Goal: Transaction & Acquisition: Purchase product/service

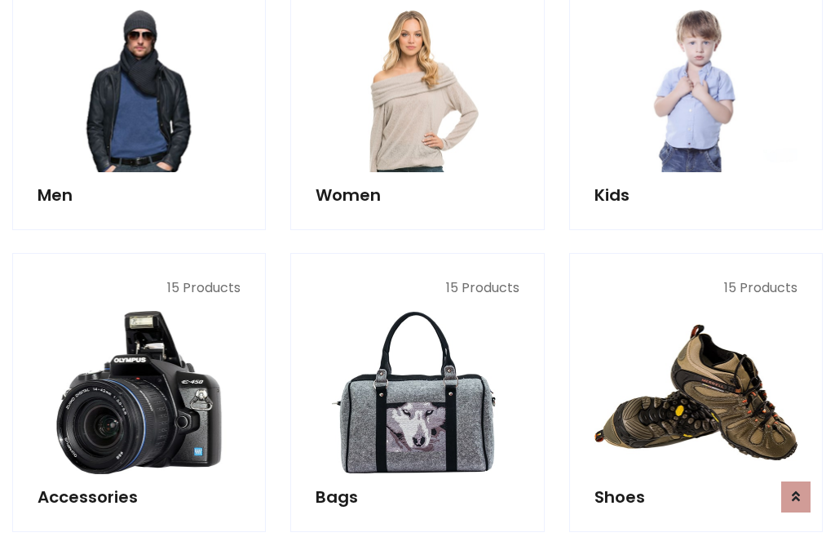
scroll to position [1184, 0]
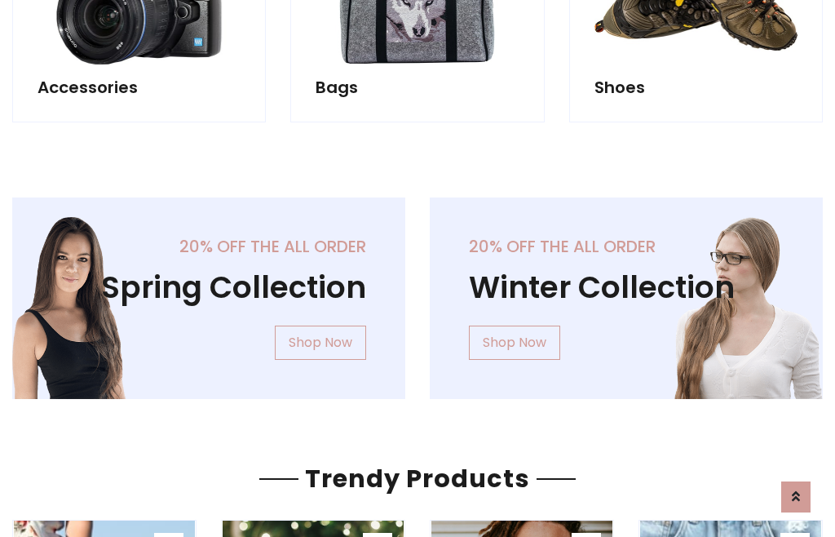
click at [418, 291] on div "20% off the all order Winter Collection Shop Now" at bounding box center [627, 311] width 418 height 228
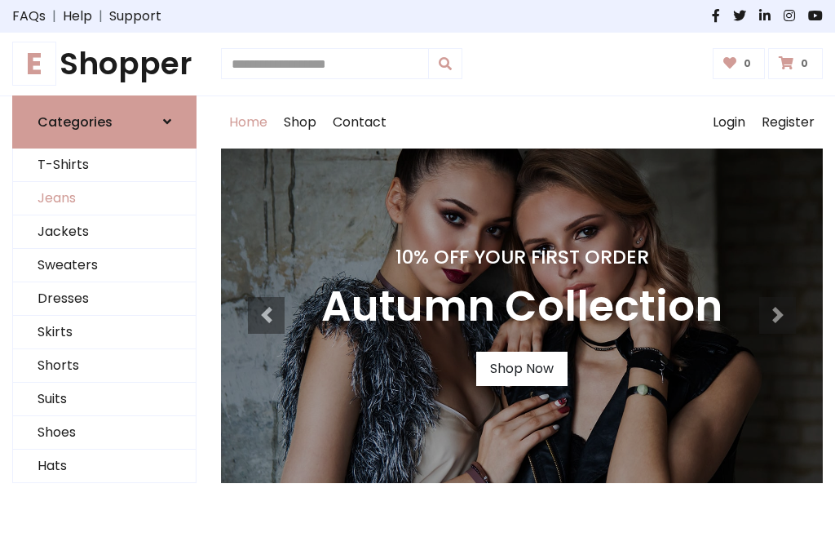
click at [104, 198] on link "Jeans" at bounding box center [104, 198] width 183 height 33
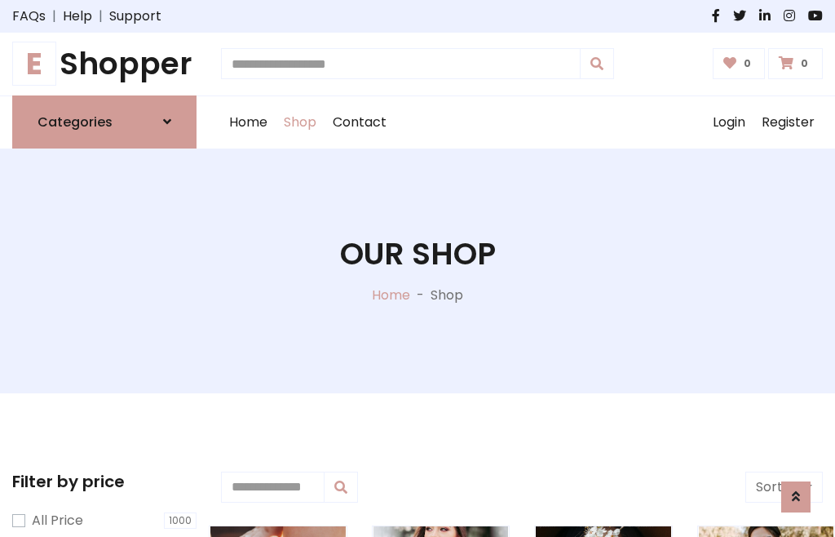
scroll to position [515, 0]
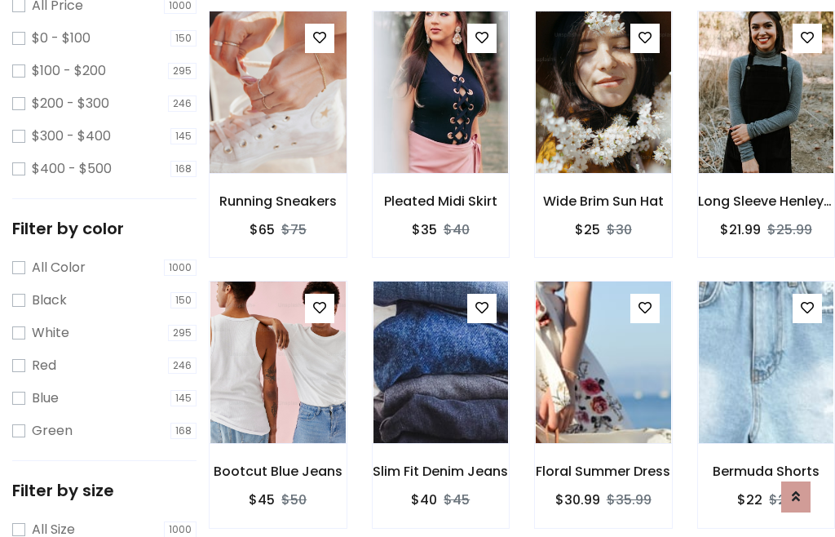
click at [277, 127] on img at bounding box center [278, 92] width 162 height 392
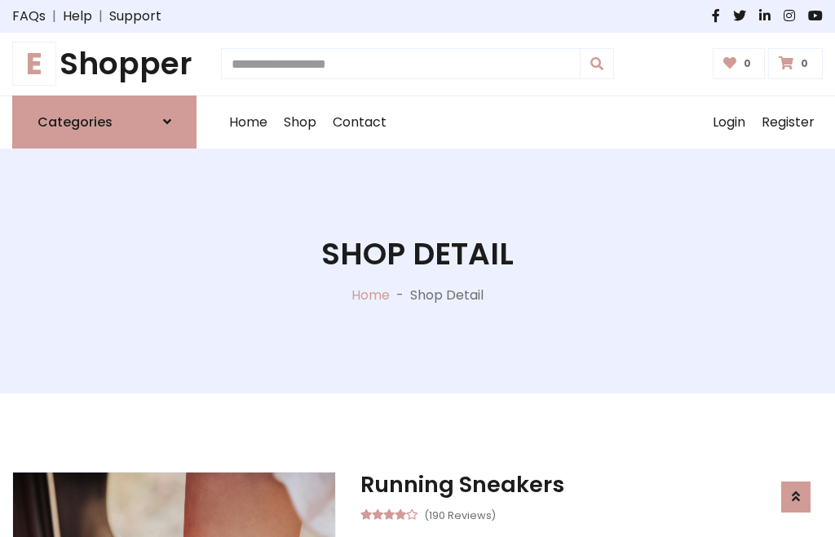
scroll to position [175, 0]
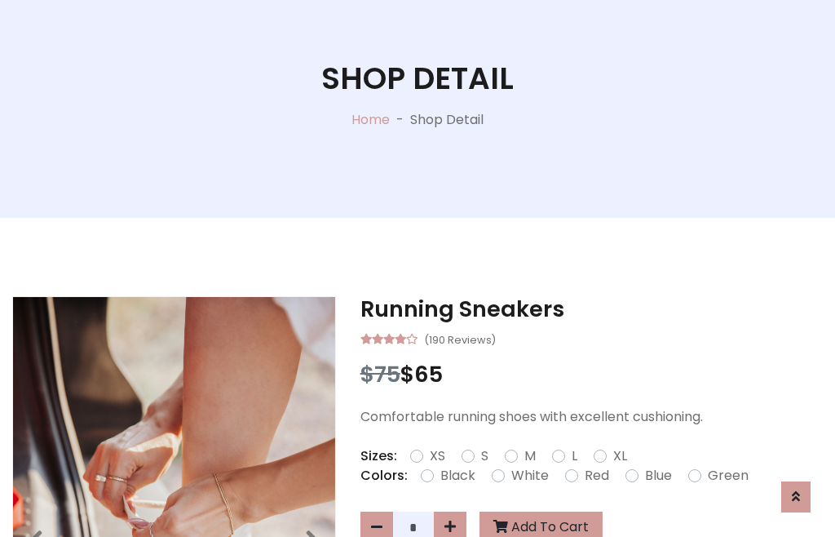
click at [595, 476] on label "Red" at bounding box center [597, 476] width 24 height 20
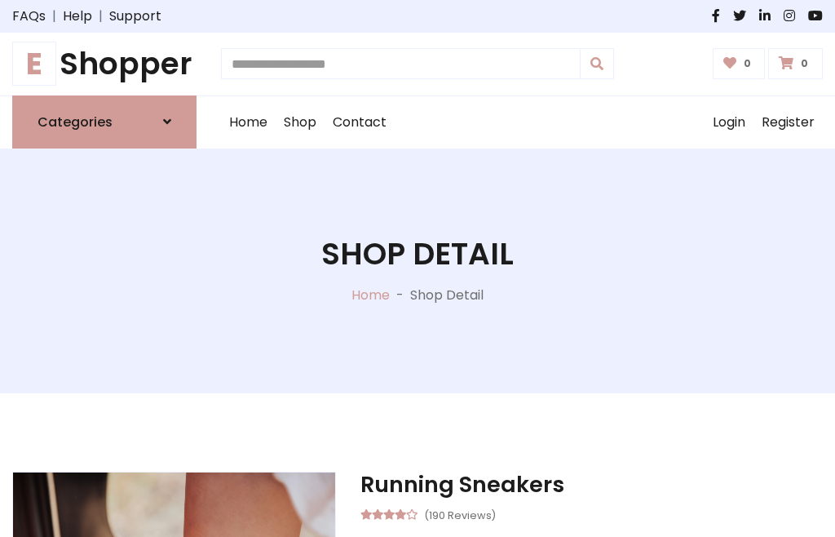
click at [418, 268] on h1 "Shop Detail" at bounding box center [417, 254] width 193 height 37
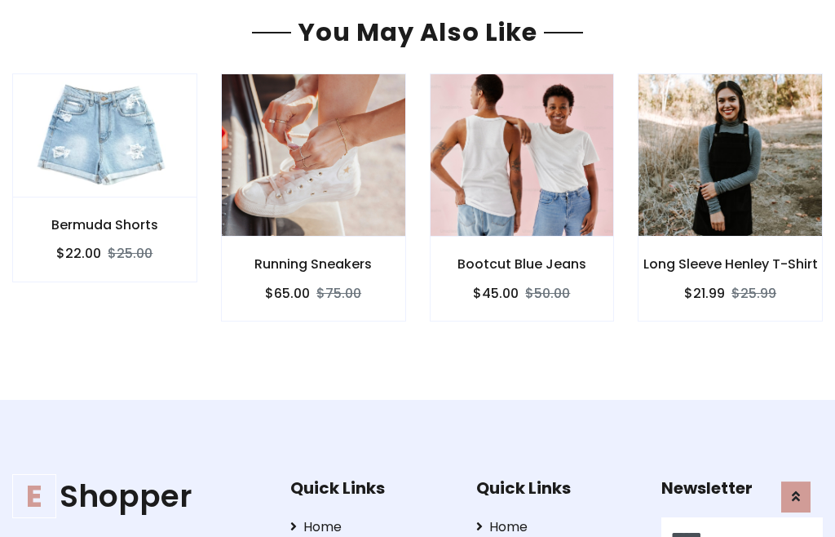
type input "******"
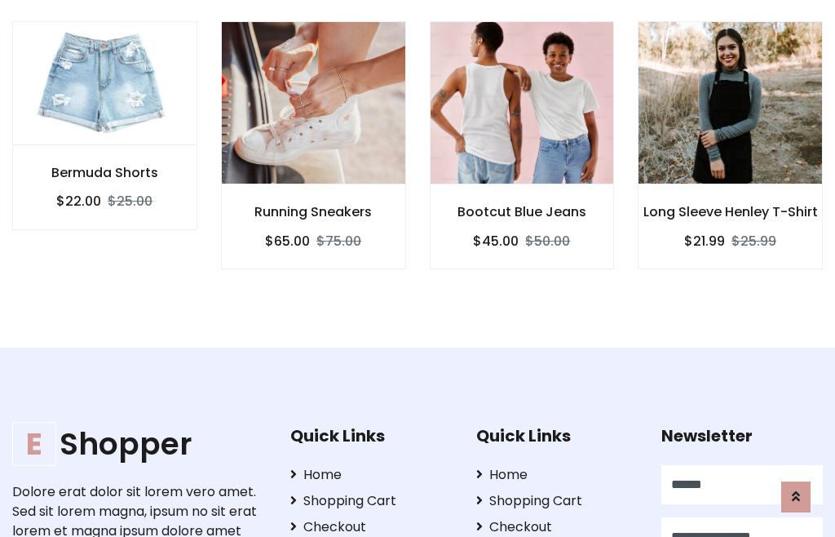
scroll to position [1419, 0]
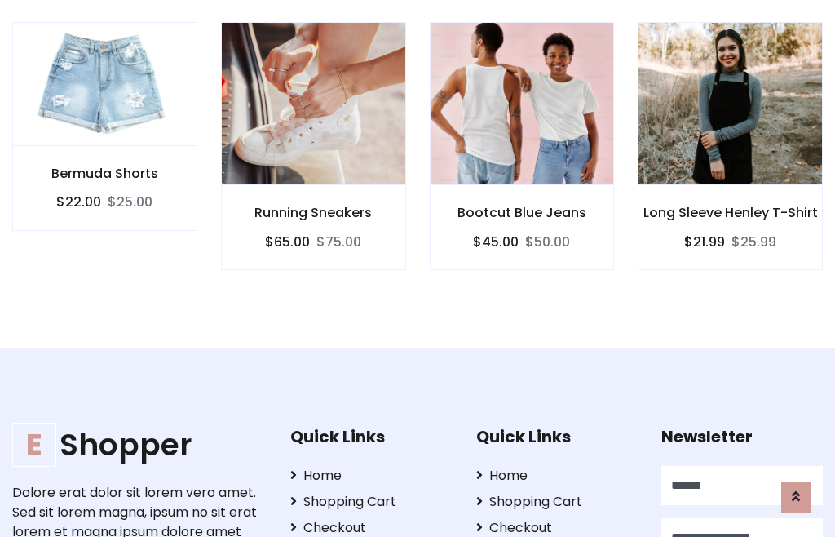
type input "**********"
